Goal: Check status: Check status

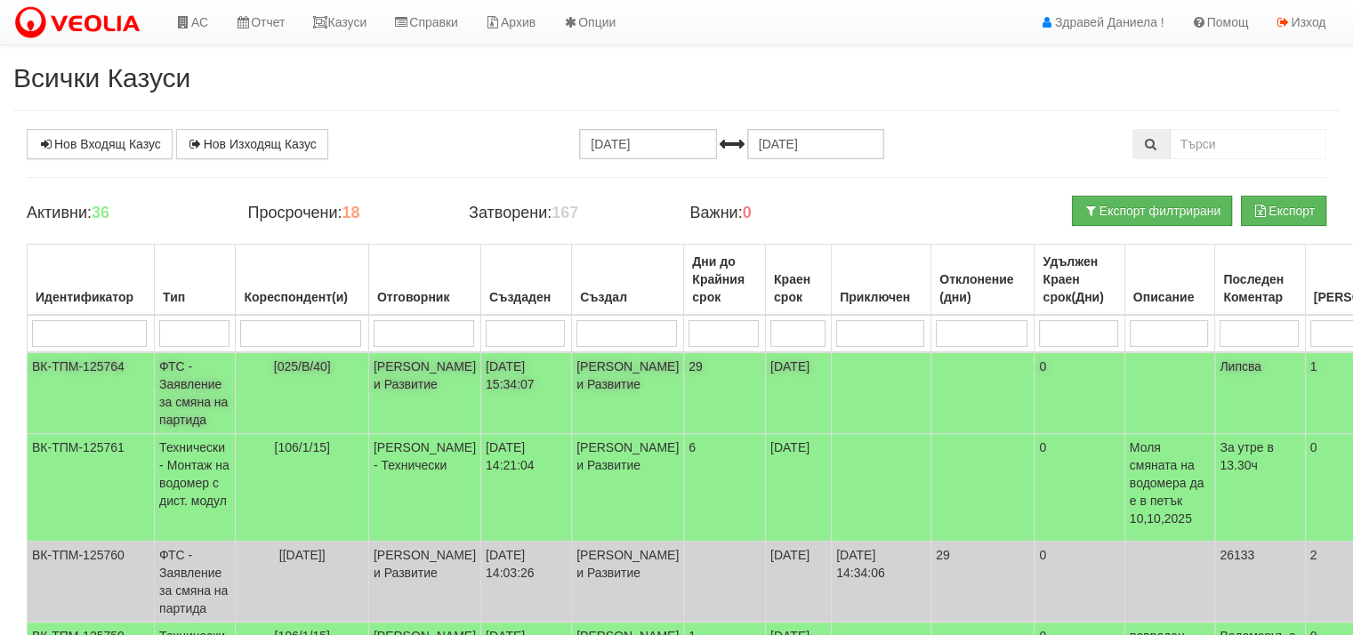
click at [186, 403] on td "ФТС - Заявление за смяна на партида" at bounding box center [195, 393] width 81 height 82
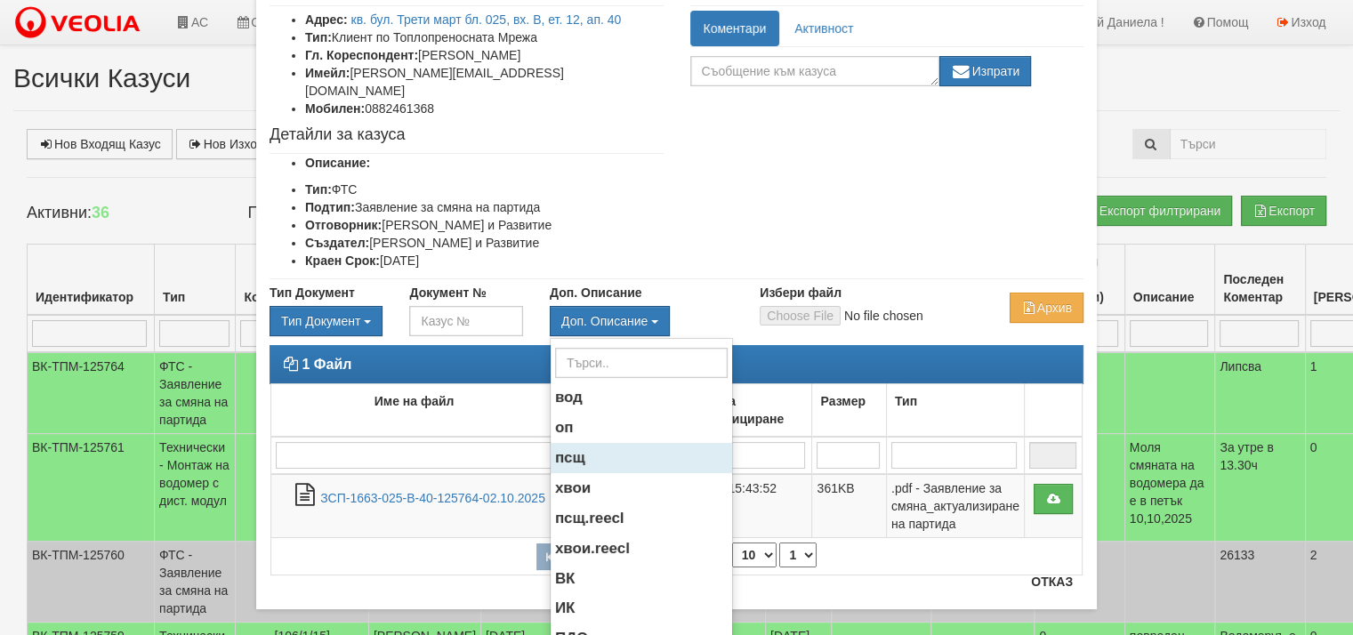
scroll to position [140, 0]
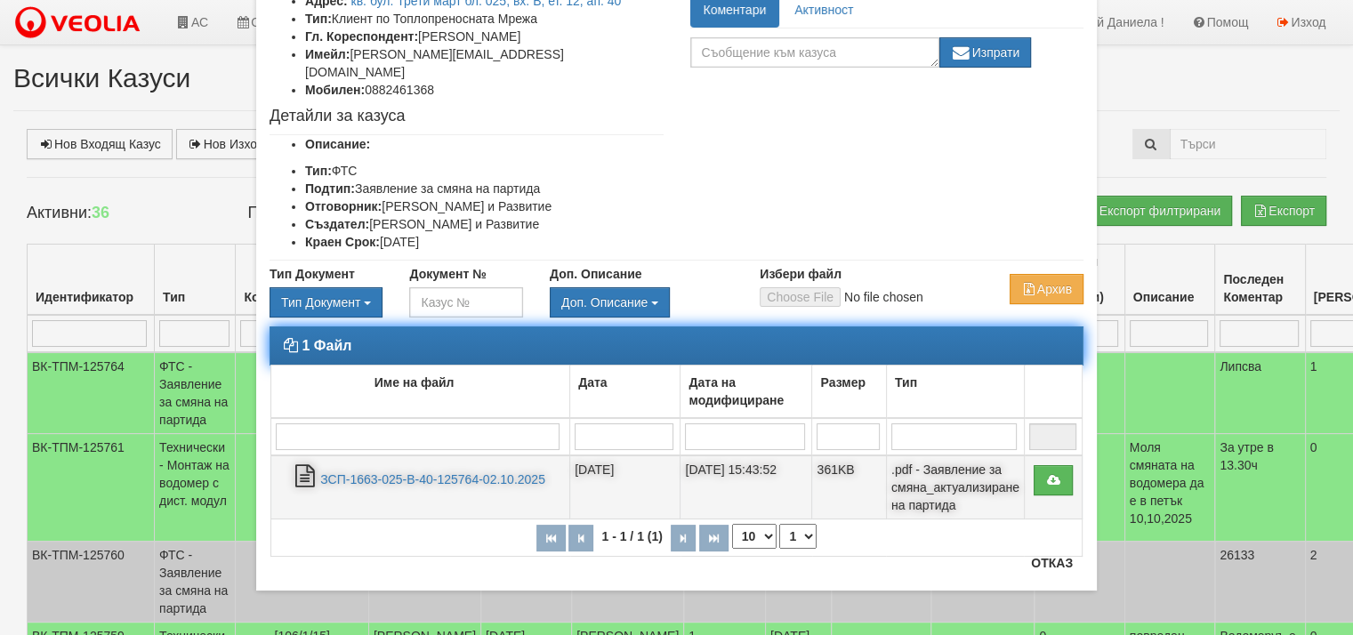
click at [399, 456] on td "ЗСП-1663-025-В-40-125764-02.10.2025" at bounding box center [420, 488] width 299 height 64
click at [398, 472] on link "ЗСП-1663-025-В-40-125764-02.10.2025" at bounding box center [432, 479] width 225 height 14
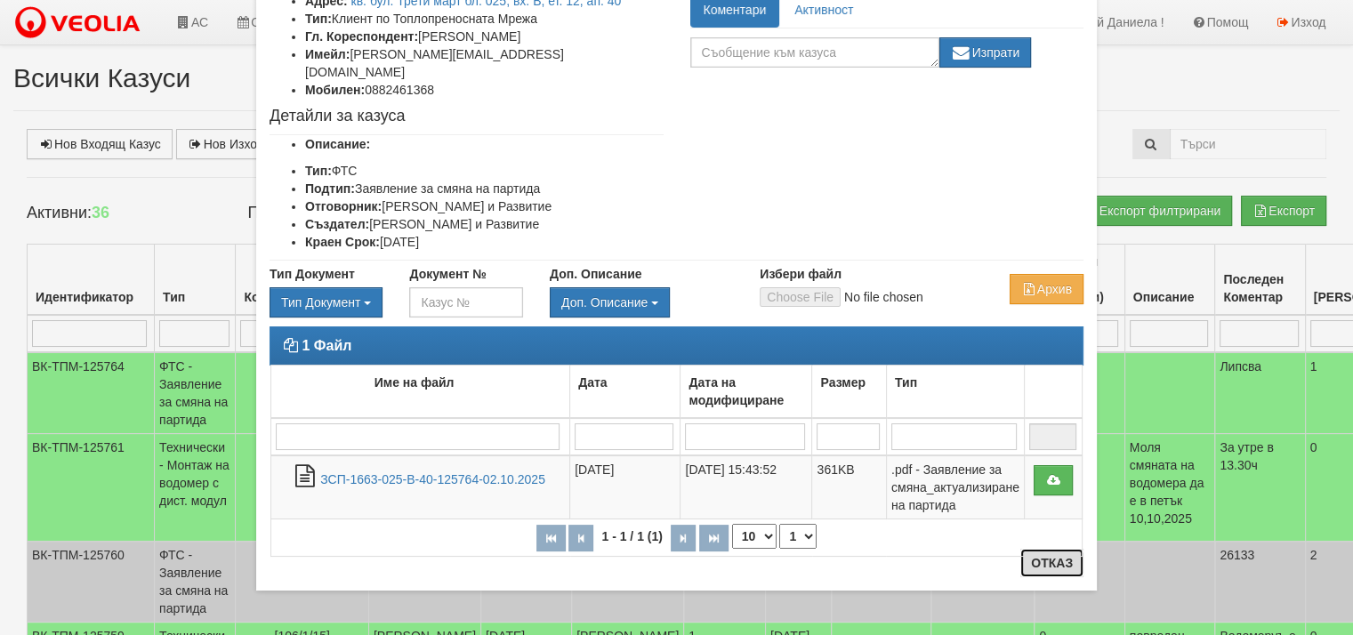
click at [1036, 563] on button "Отказ" at bounding box center [1052, 563] width 63 height 28
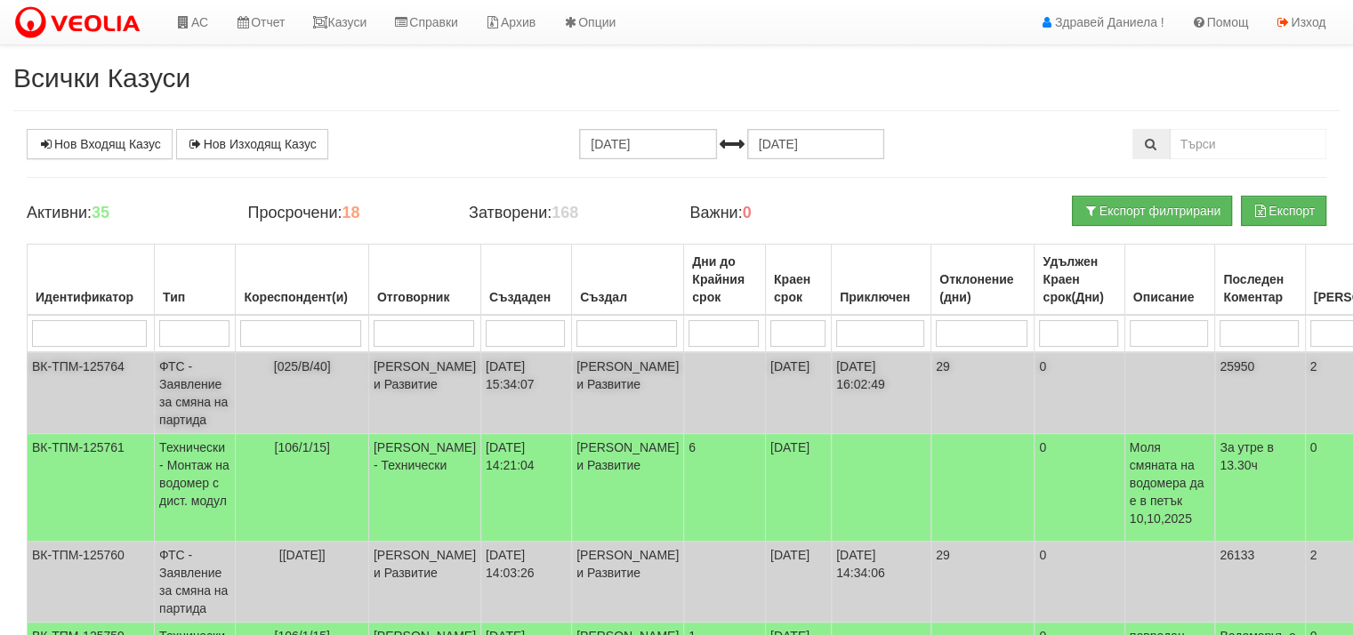
click at [193, 383] on td "ФТС - Заявление за смяна на партида" at bounding box center [195, 393] width 81 height 82
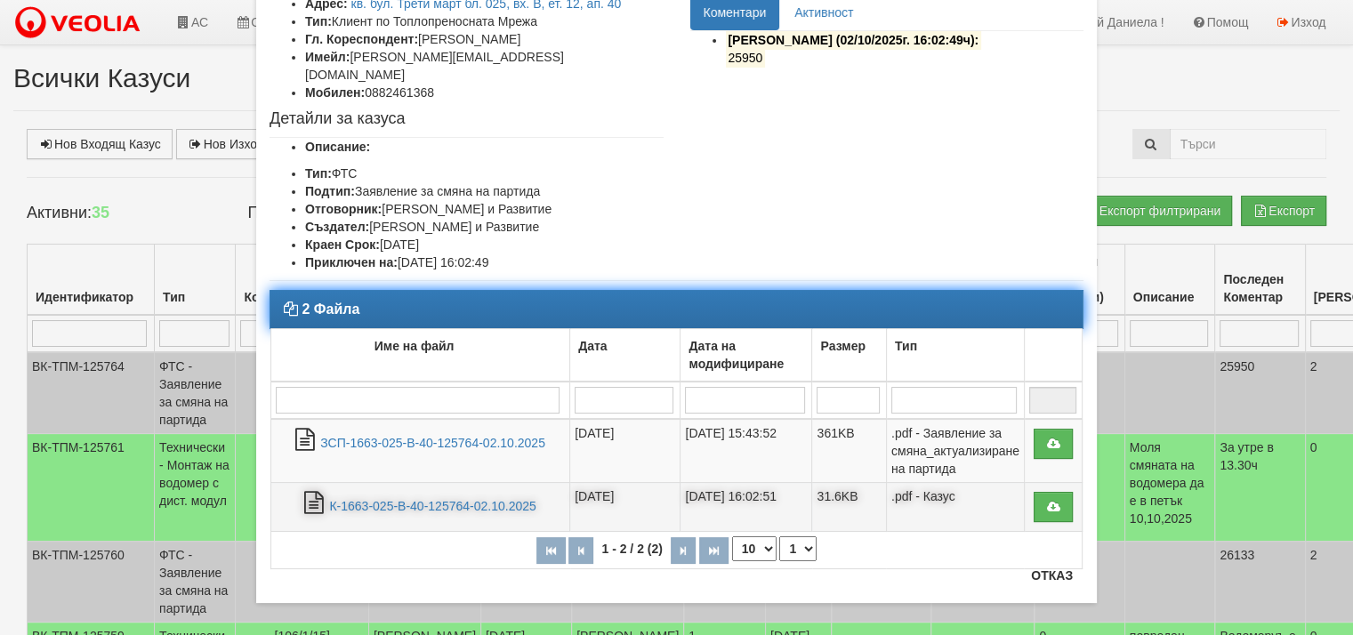
scroll to position [149, 0]
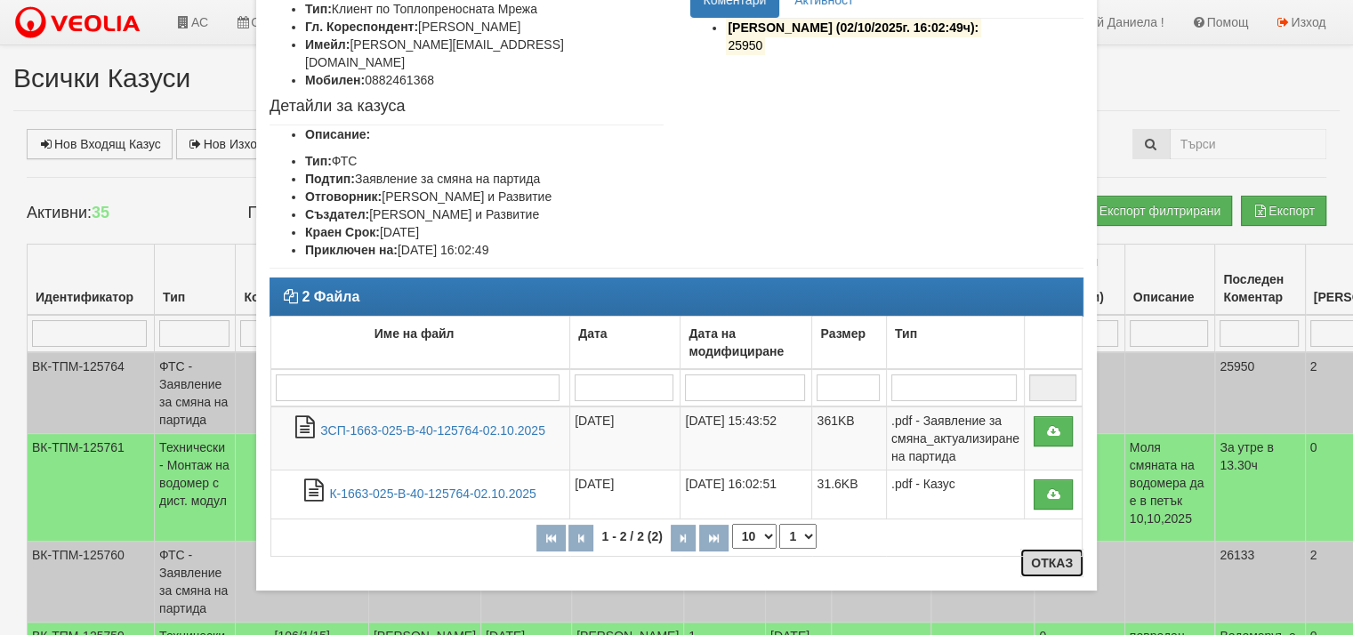
click at [1038, 566] on button "Отказ" at bounding box center [1052, 563] width 63 height 28
